Goal: Task Accomplishment & Management: Use online tool/utility

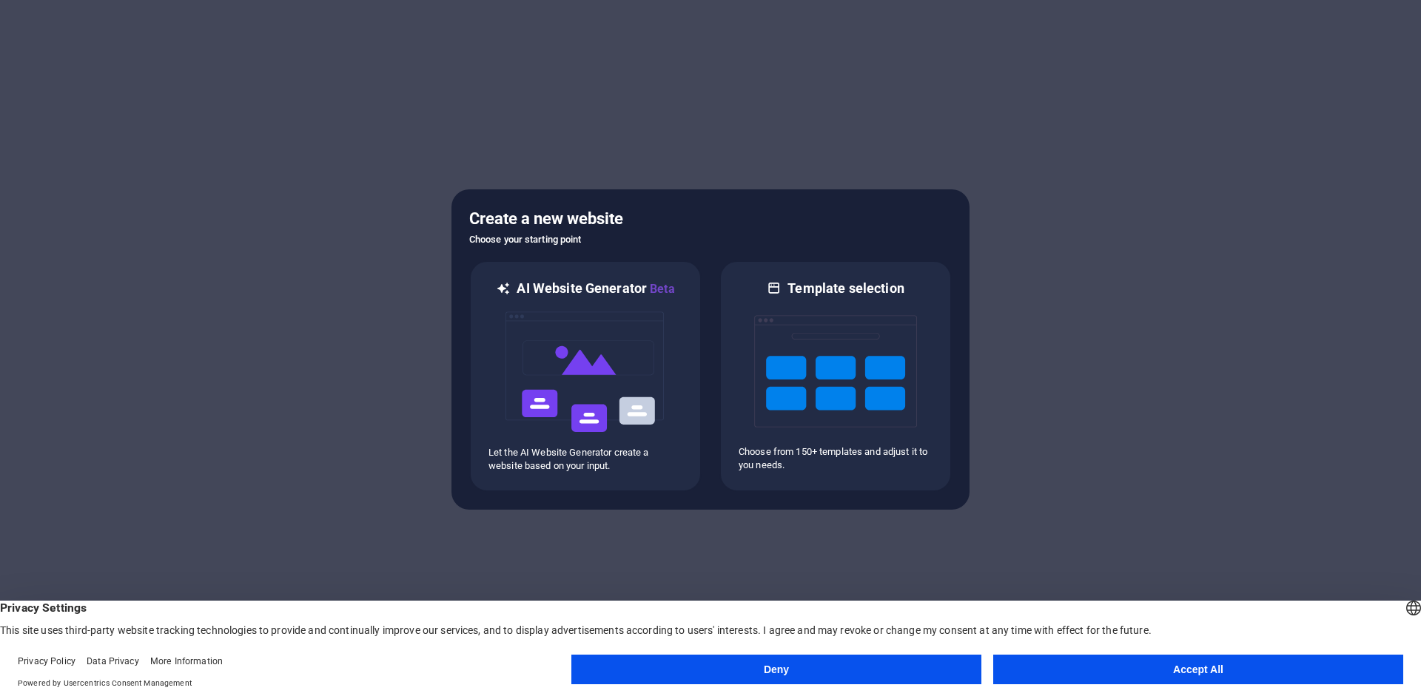
click at [863, 672] on button "Deny" at bounding box center [776, 670] width 410 height 30
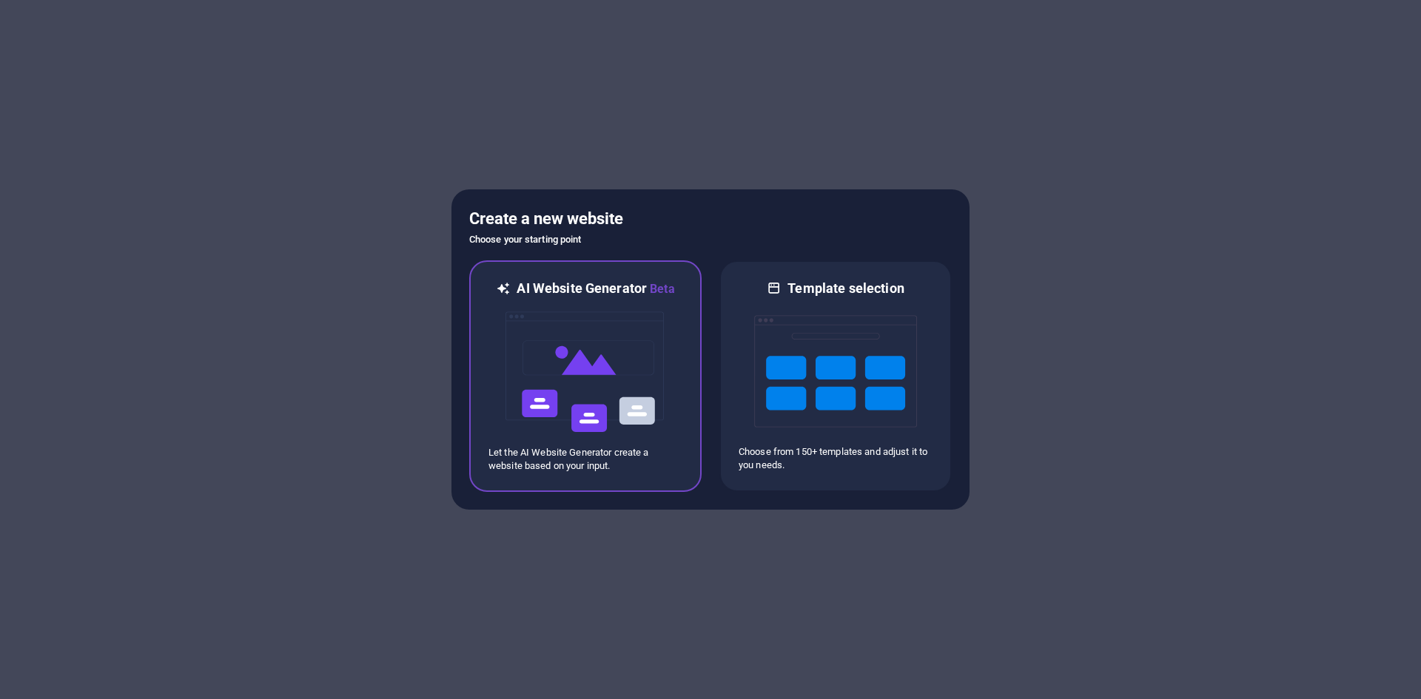
click at [558, 395] on img at bounding box center [585, 372] width 163 height 148
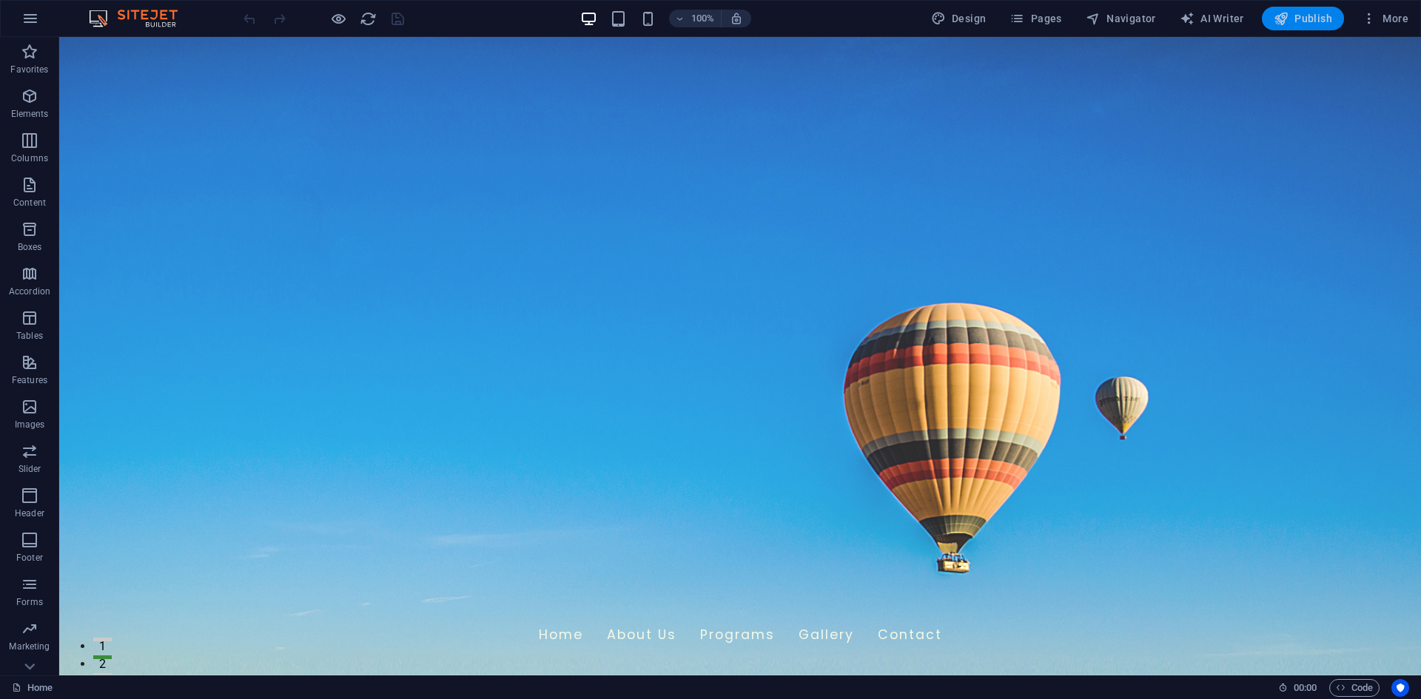
click at [1297, 16] on span "Publish" at bounding box center [1302, 18] width 58 height 15
